Goal: Transaction & Acquisition: Book appointment/travel/reservation

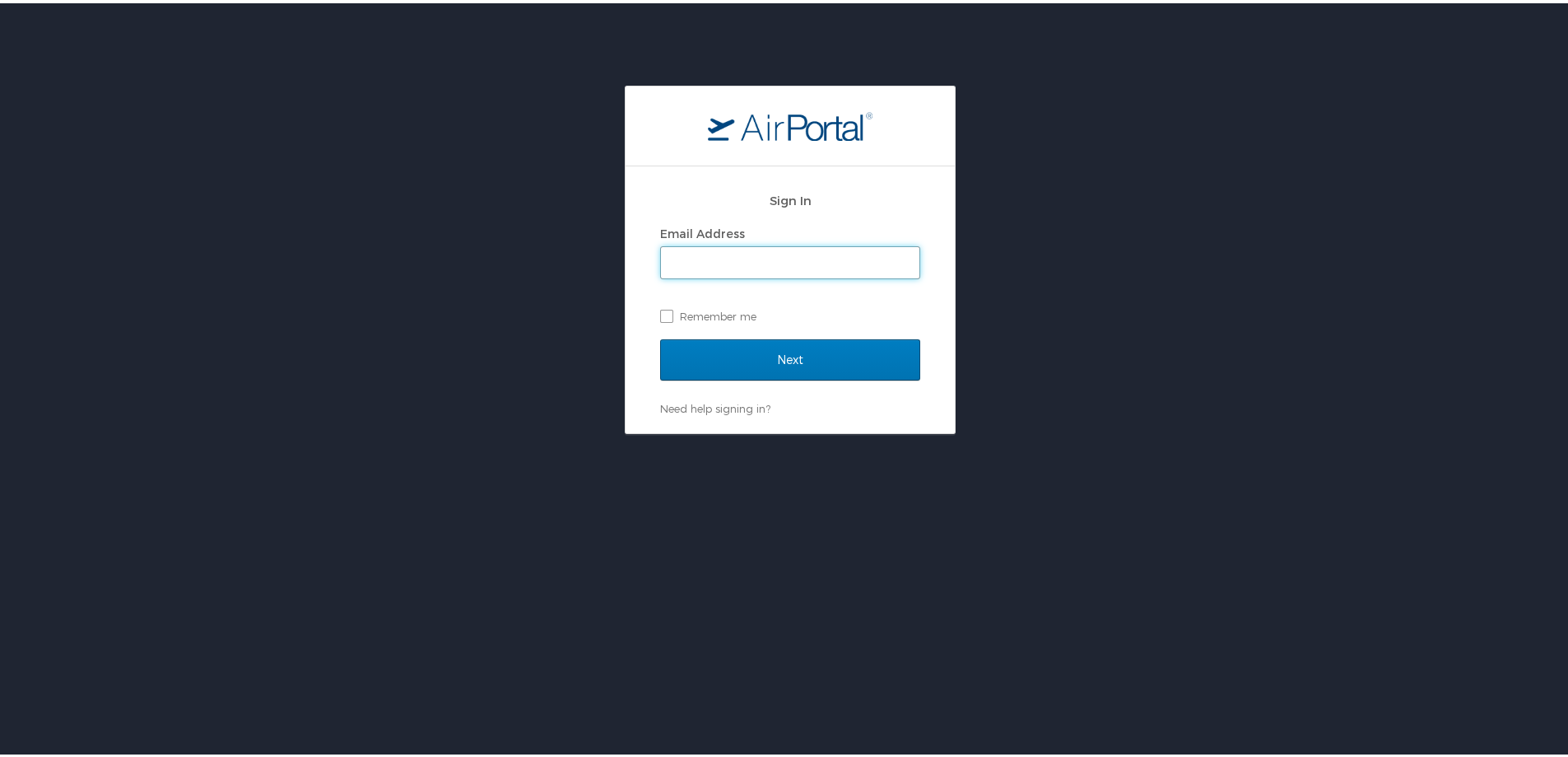
click at [692, 270] on input "Email Address" at bounding box center [790, 260] width 259 height 31
type input "[PERSON_NAME][EMAIL_ADDRESS][PERSON_NAME][DOMAIN_NAME]"
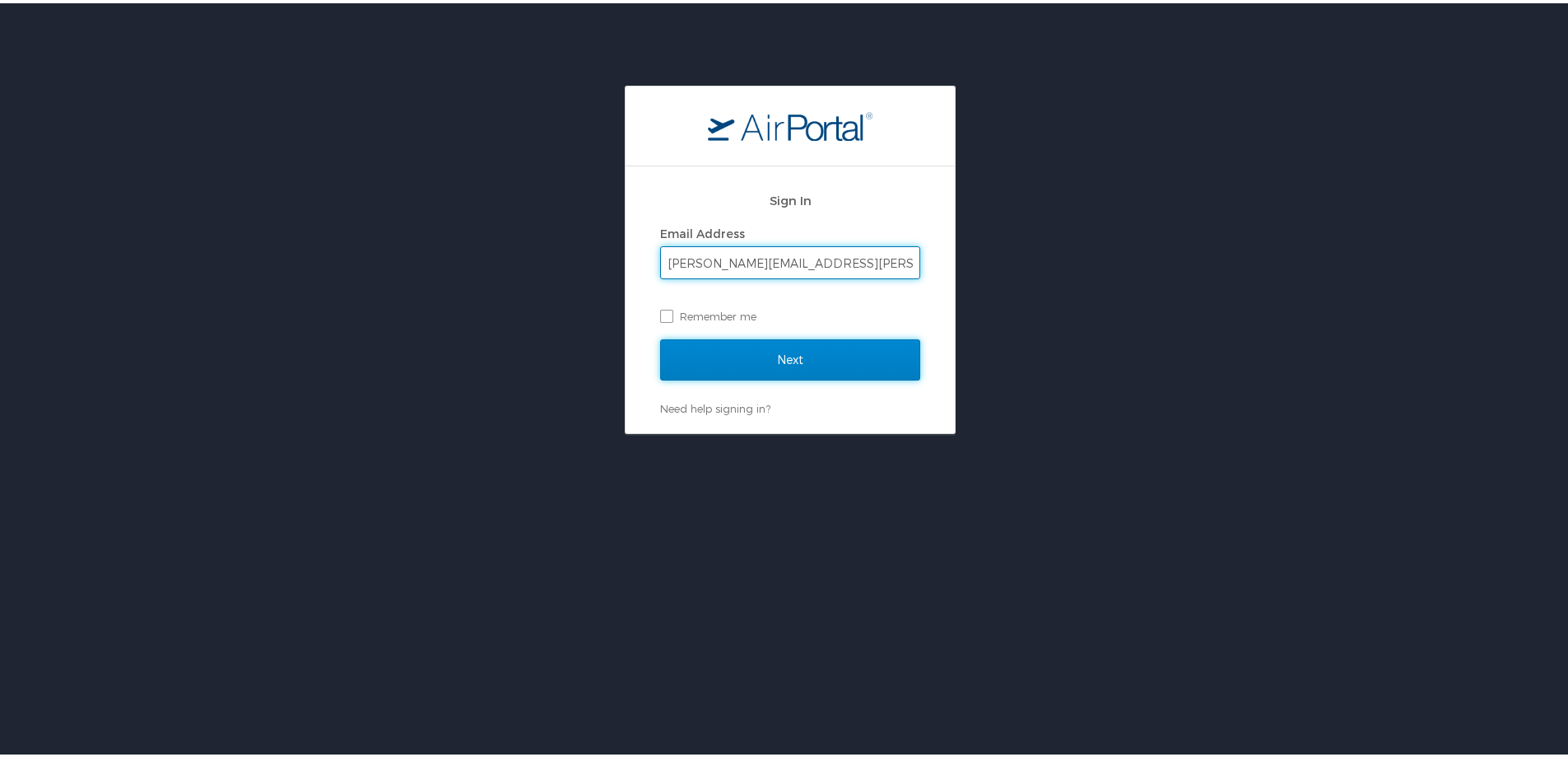
click at [776, 360] on input "Next" at bounding box center [790, 357] width 260 height 41
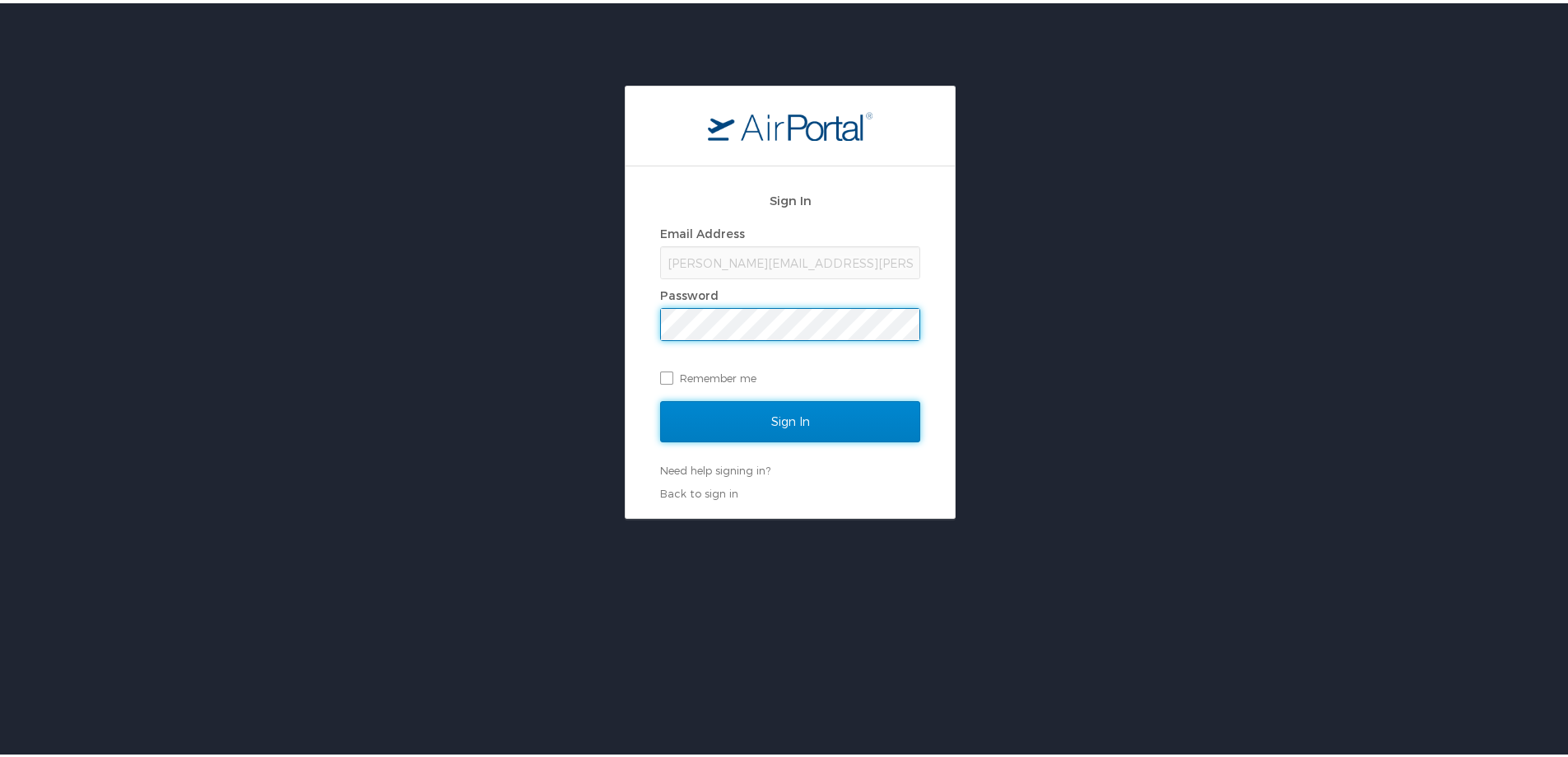
click at [778, 416] on input "Sign In" at bounding box center [790, 418] width 260 height 41
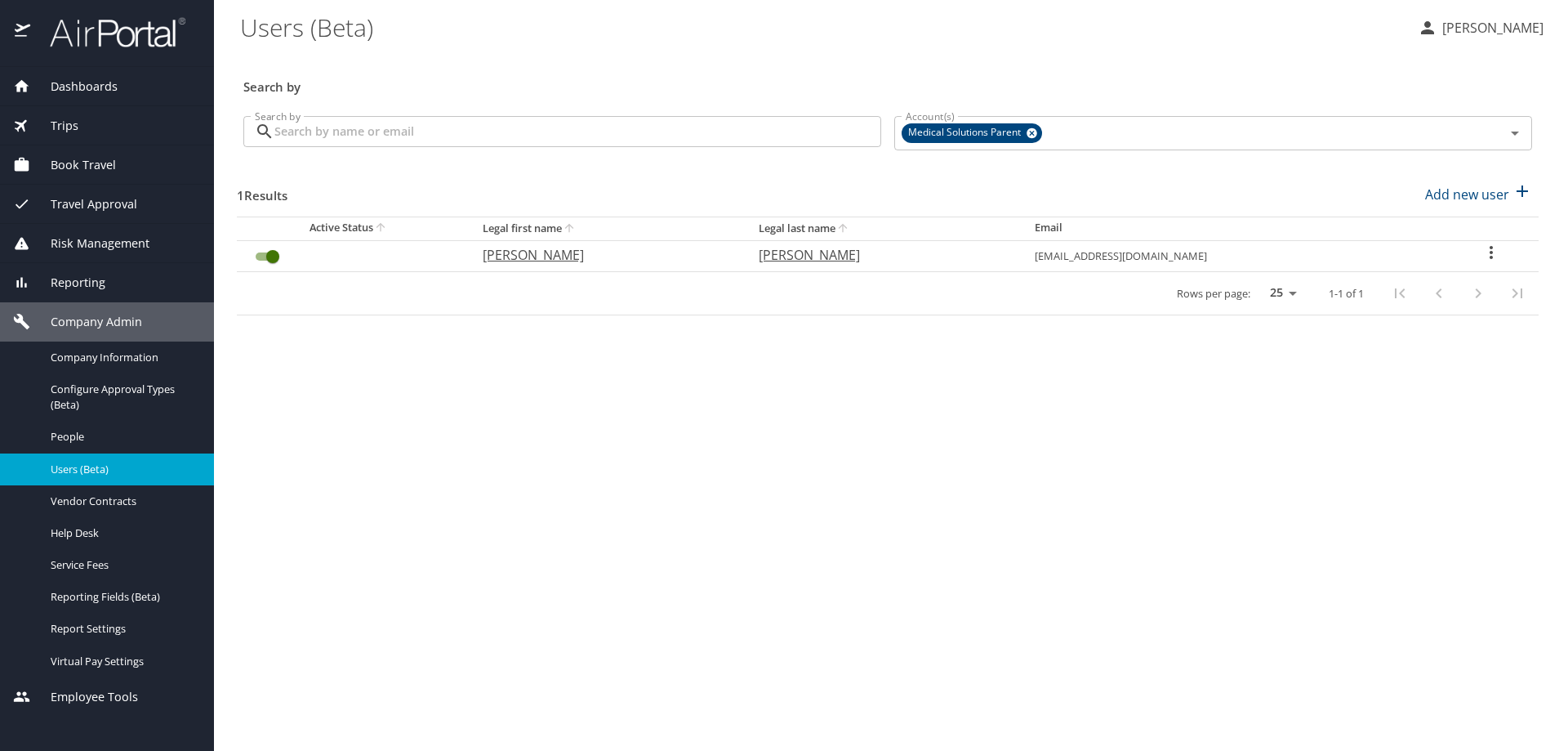
click at [81, 165] on span "Book Travel" at bounding box center [73, 164] width 86 height 18
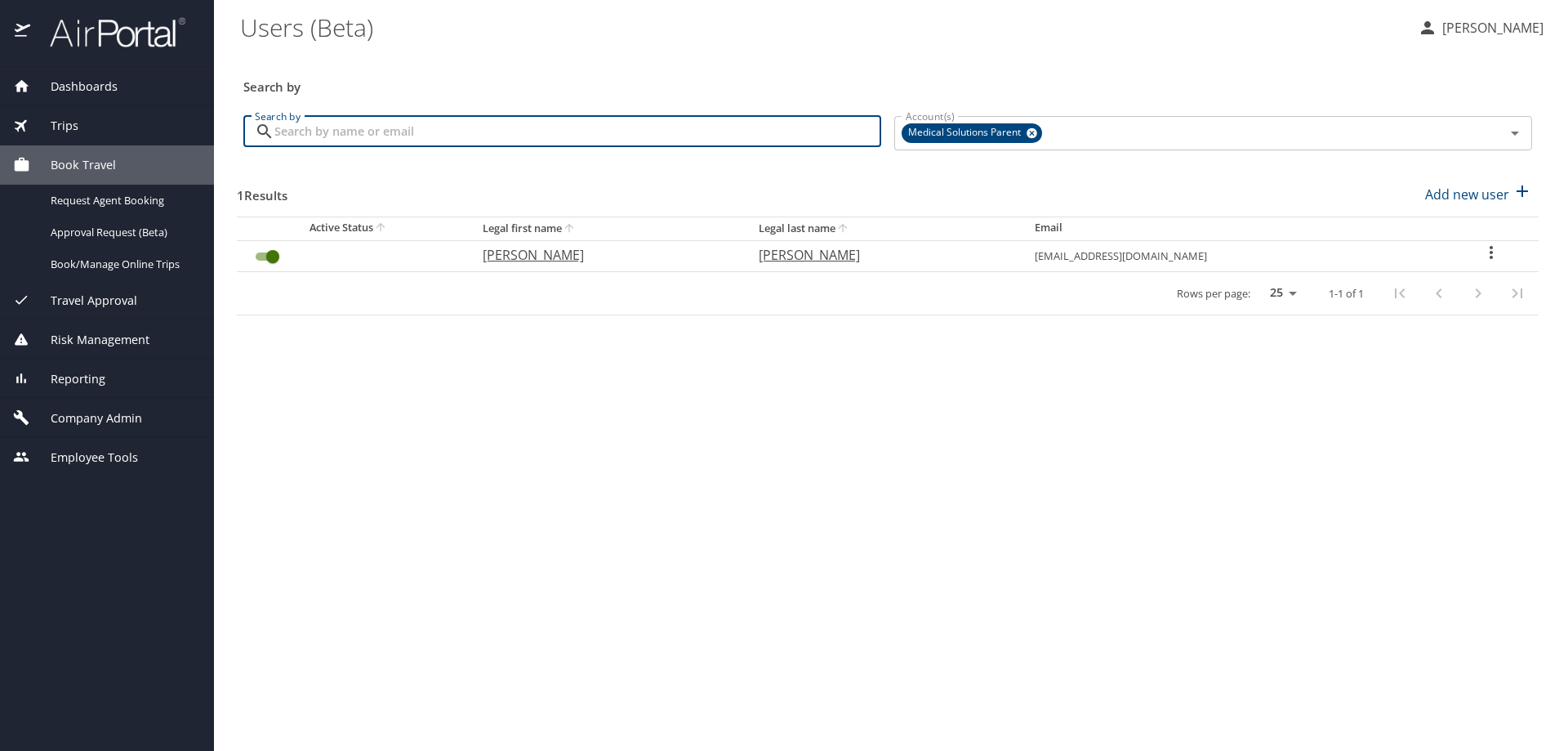
click at [303, 136] on input "Search by" at bounding box center [578, 132] width 607 height 31
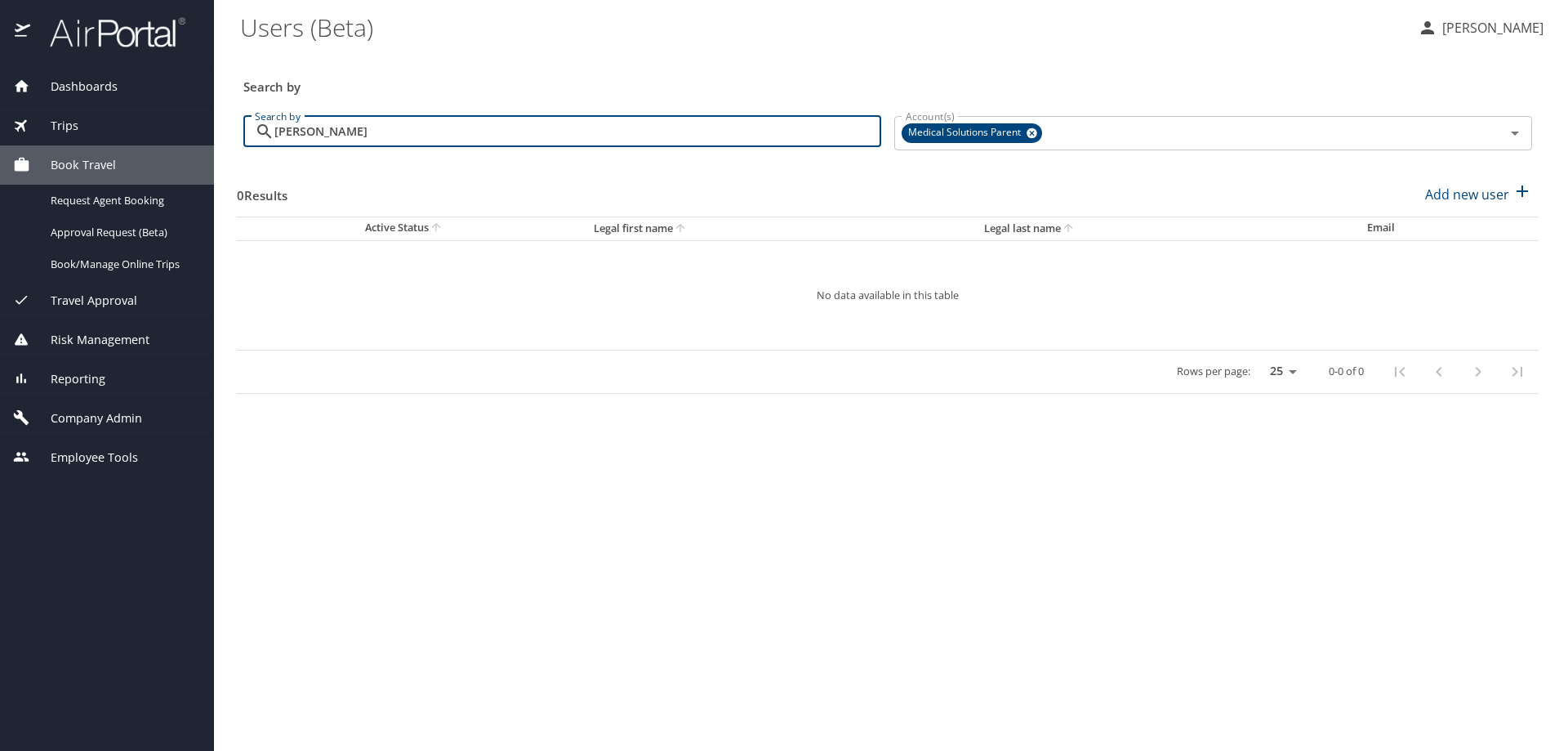
type input "Kimberly Ag"
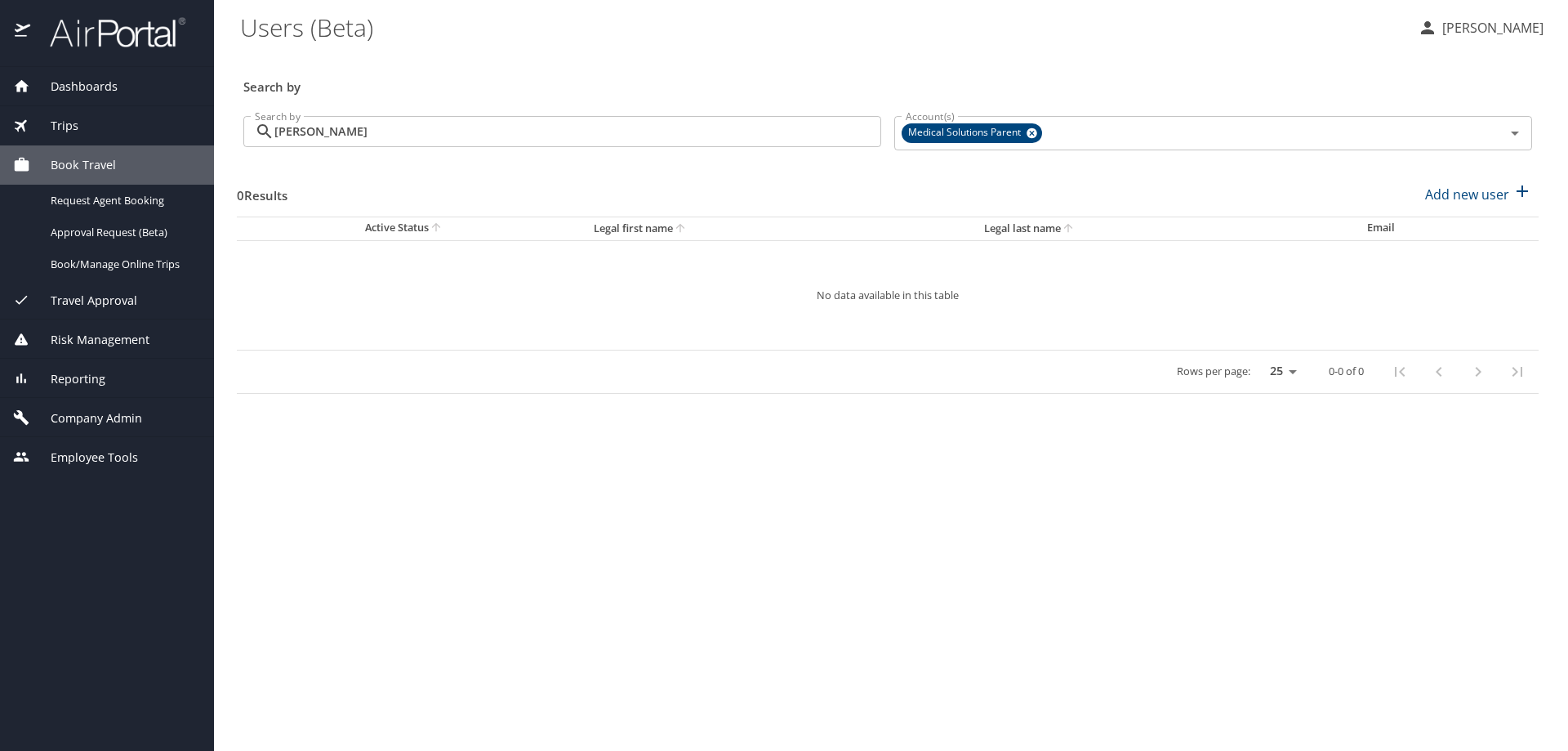
click at [74, 418] on span "Company Admin" at bounding box center [86, 417] width 112 height 18
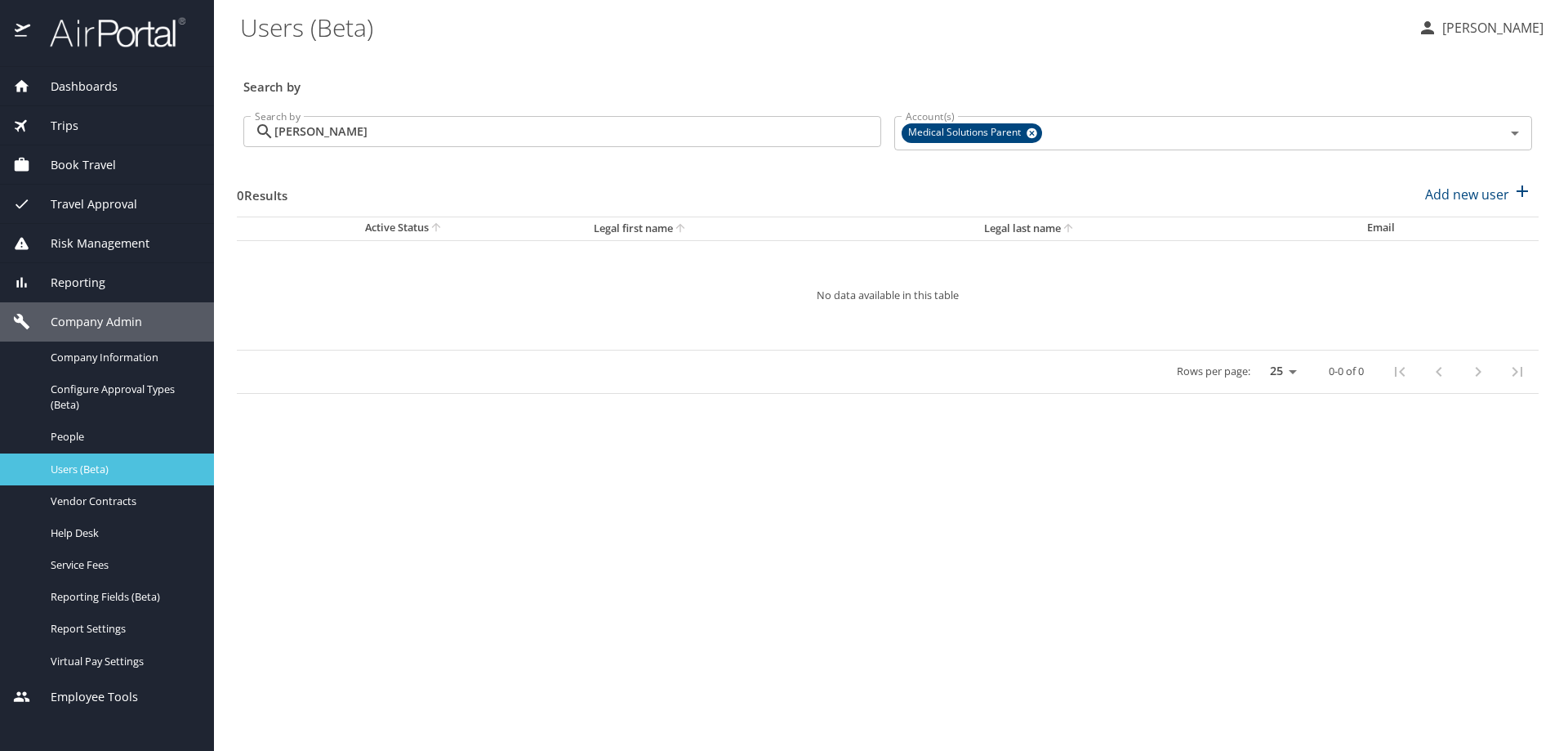
click at [73, 470] on span "Users (Beta)" at bounding box center [122, 470] width 144 height 15
click at [1036, 133] on icon at bounding box center [1032, 133] width 10 height 10
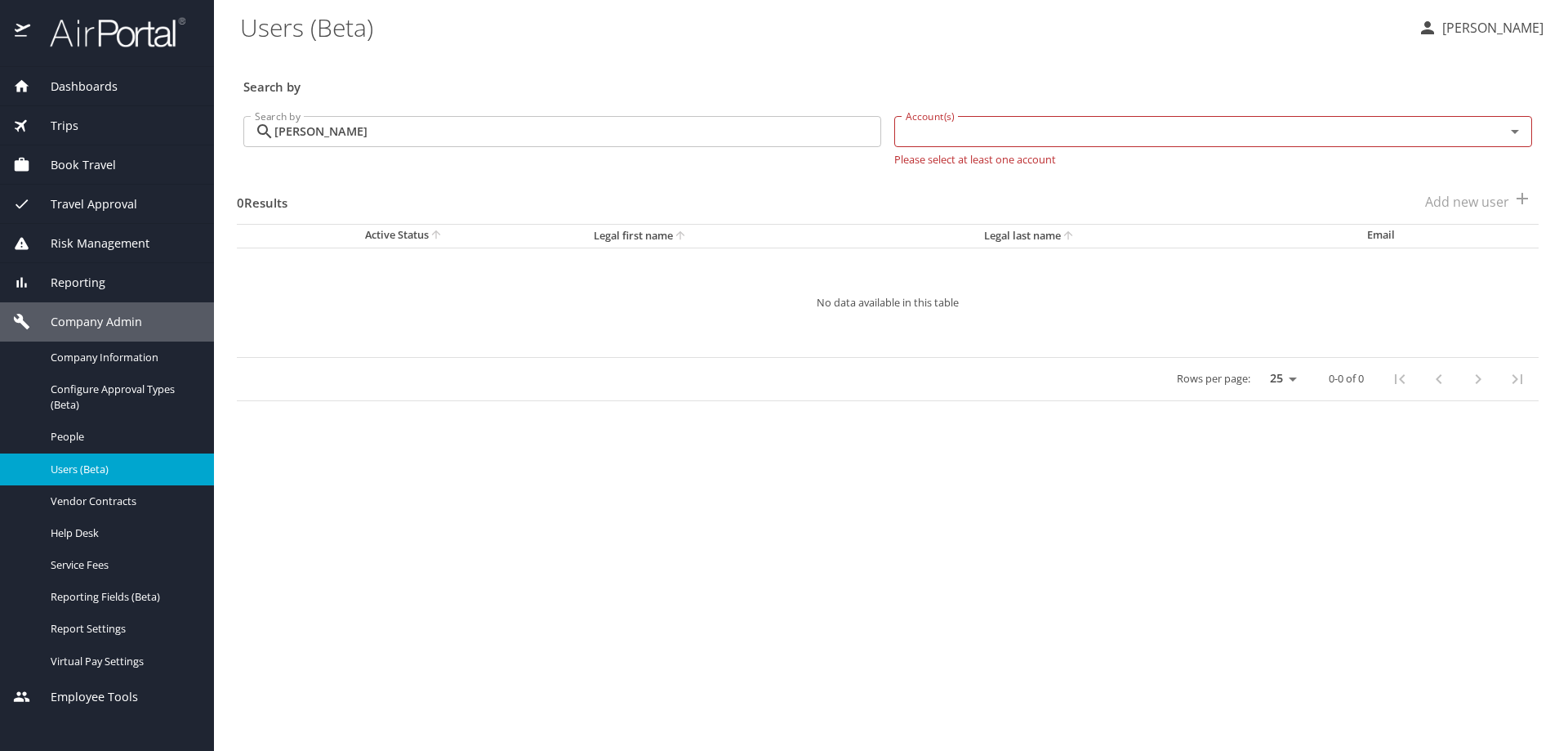
click at [1514, 138] on icon "Open" at bounding box center [1515, 131] width 20 height 20
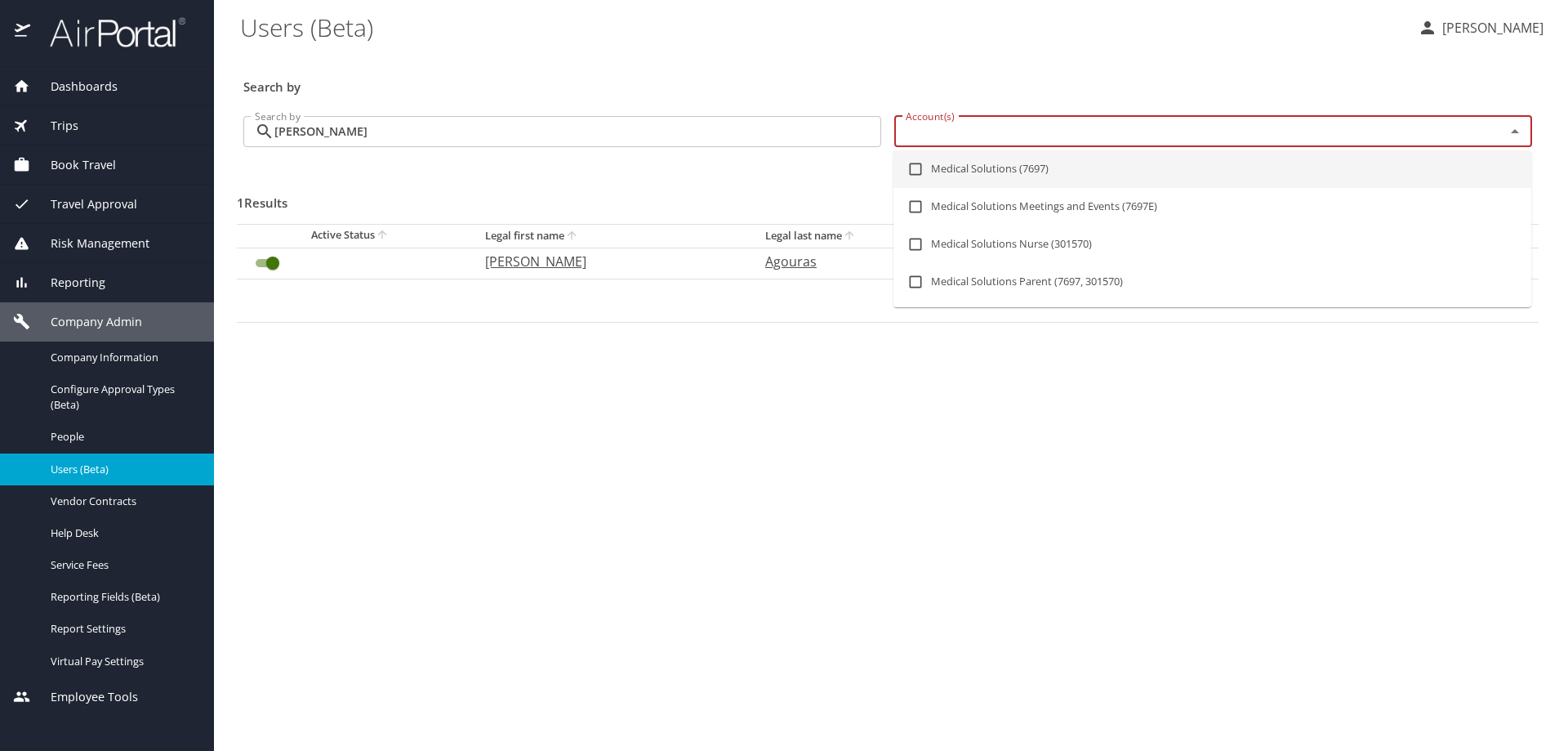
click at [916, 172] on input "checkbox" at bounding box center [915, 169] width 31 height 31
checkbox input "true"
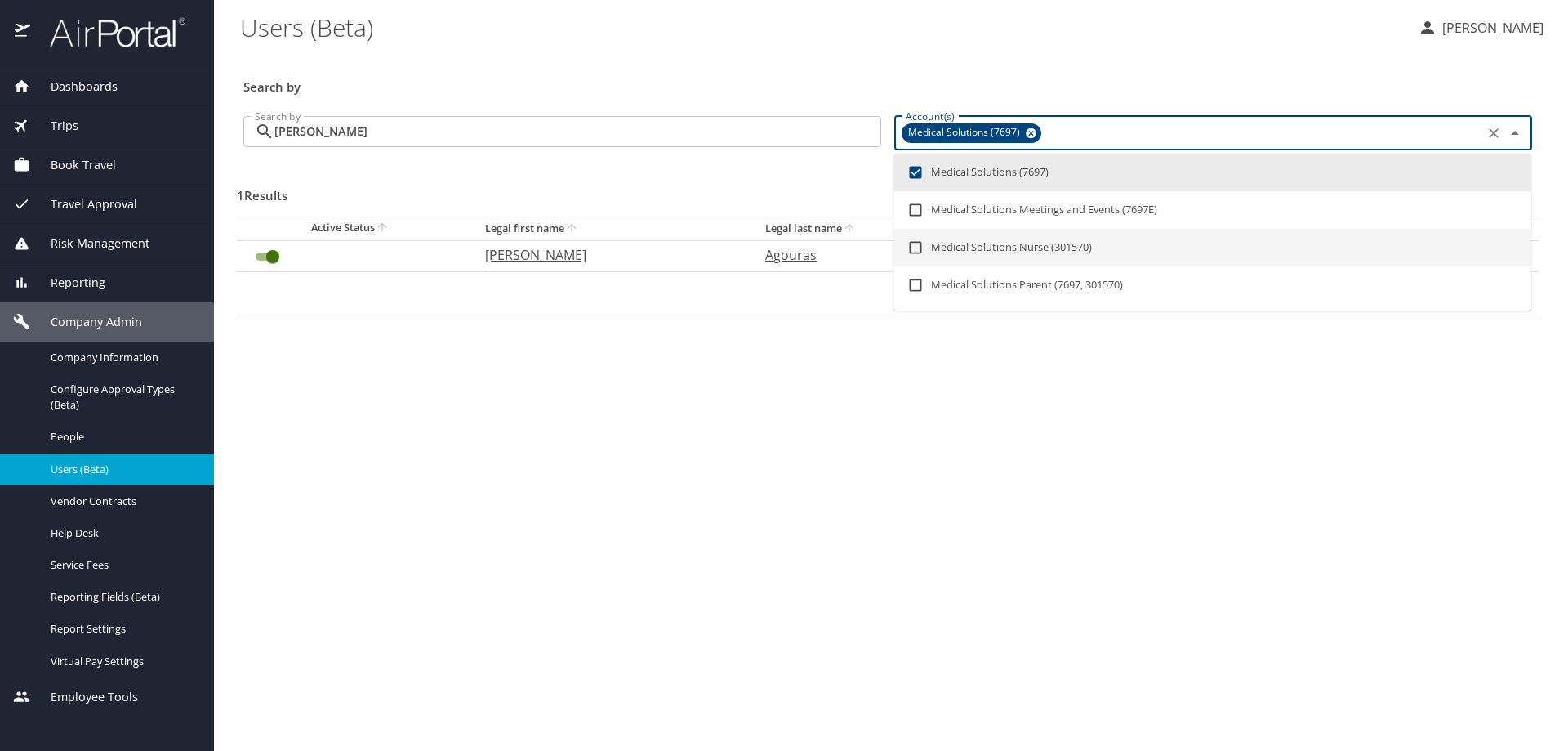
click at [112, 470] on span "Users (Beta)" at bounding box center [122, 470] width 144 height 15
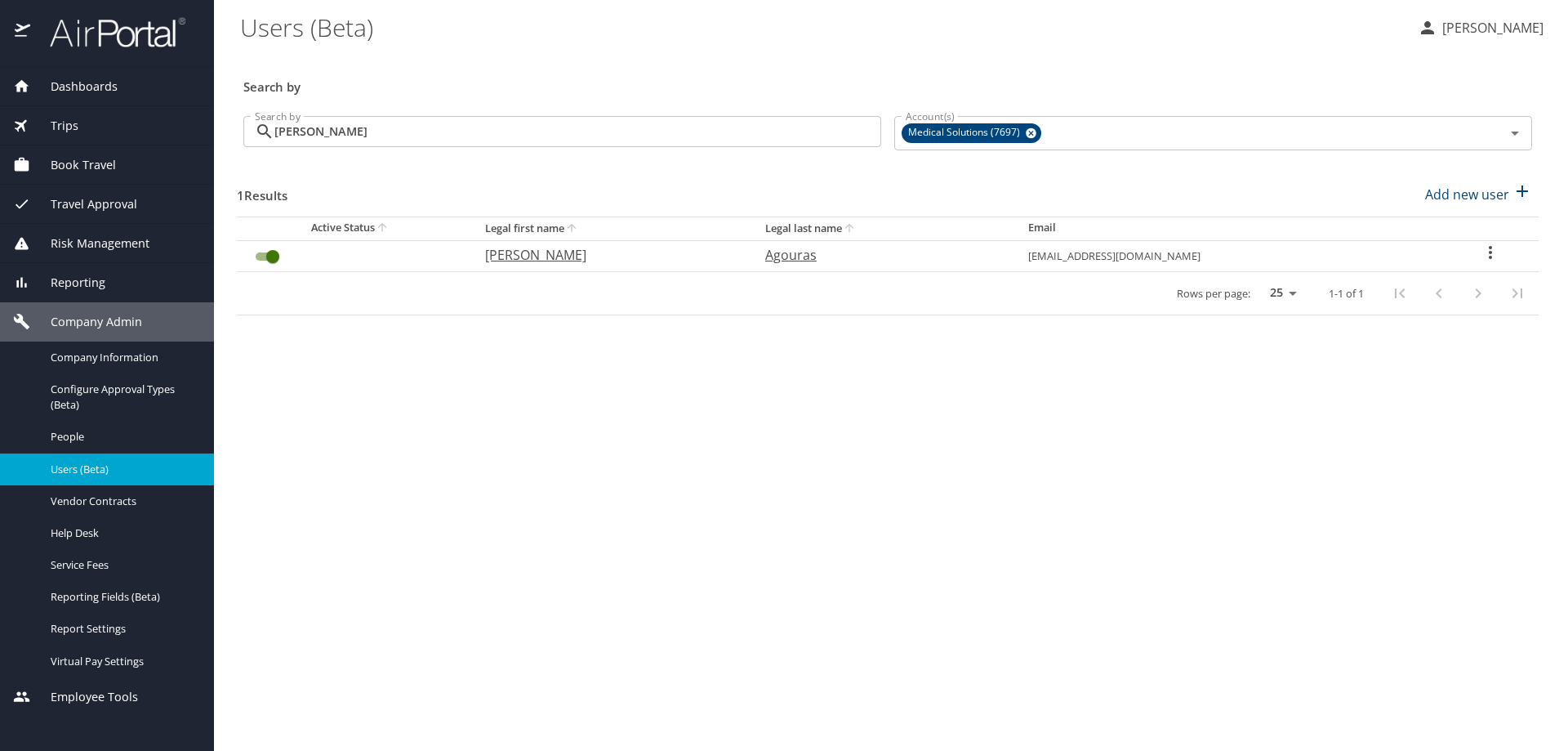
click at [88, 163] on span "Book Travel" at bounding box center [73, 164] width 86 height 18
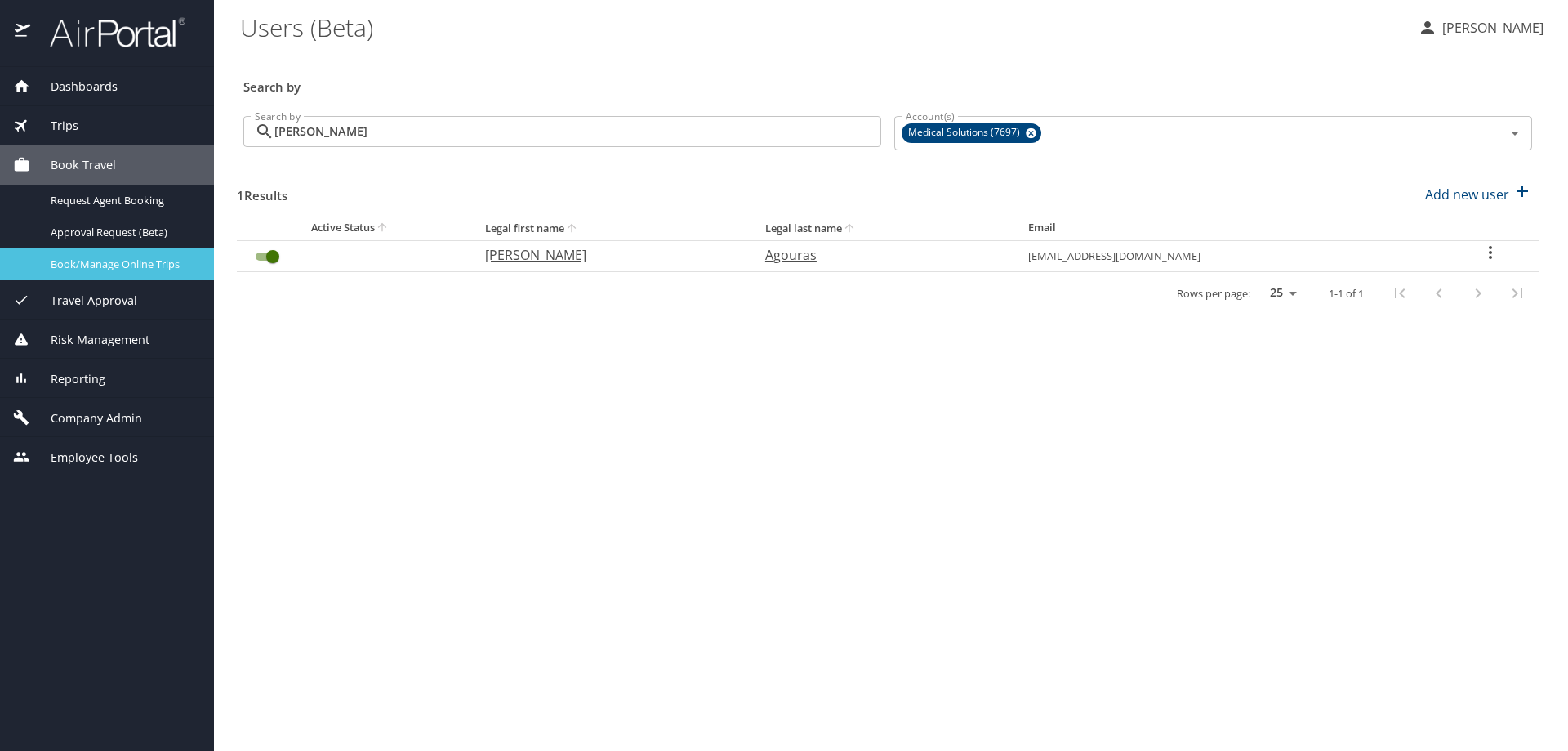
click at [99, 271] on span "Book/Manage Online Trips" at bounding box center [122, 264] width 144 height 15
